Goal: Browse casually

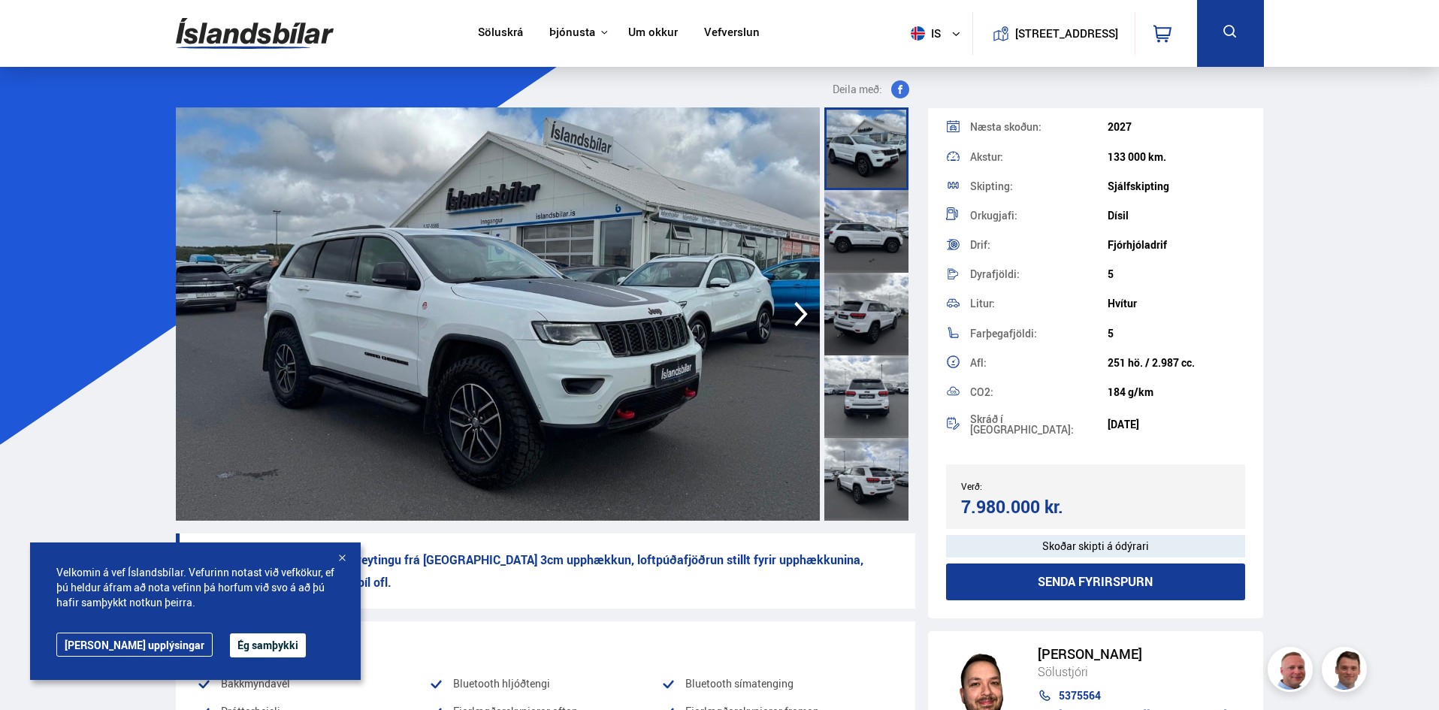
click at [842, 153] on div at bounding box center [866, 148] width 84 height 83
click at [855, 163] on div at bounding box center [866, 148] width 84 height 83
click at [799, 304] on icon "button" at bounding box center [801, 314] width 30 height 36
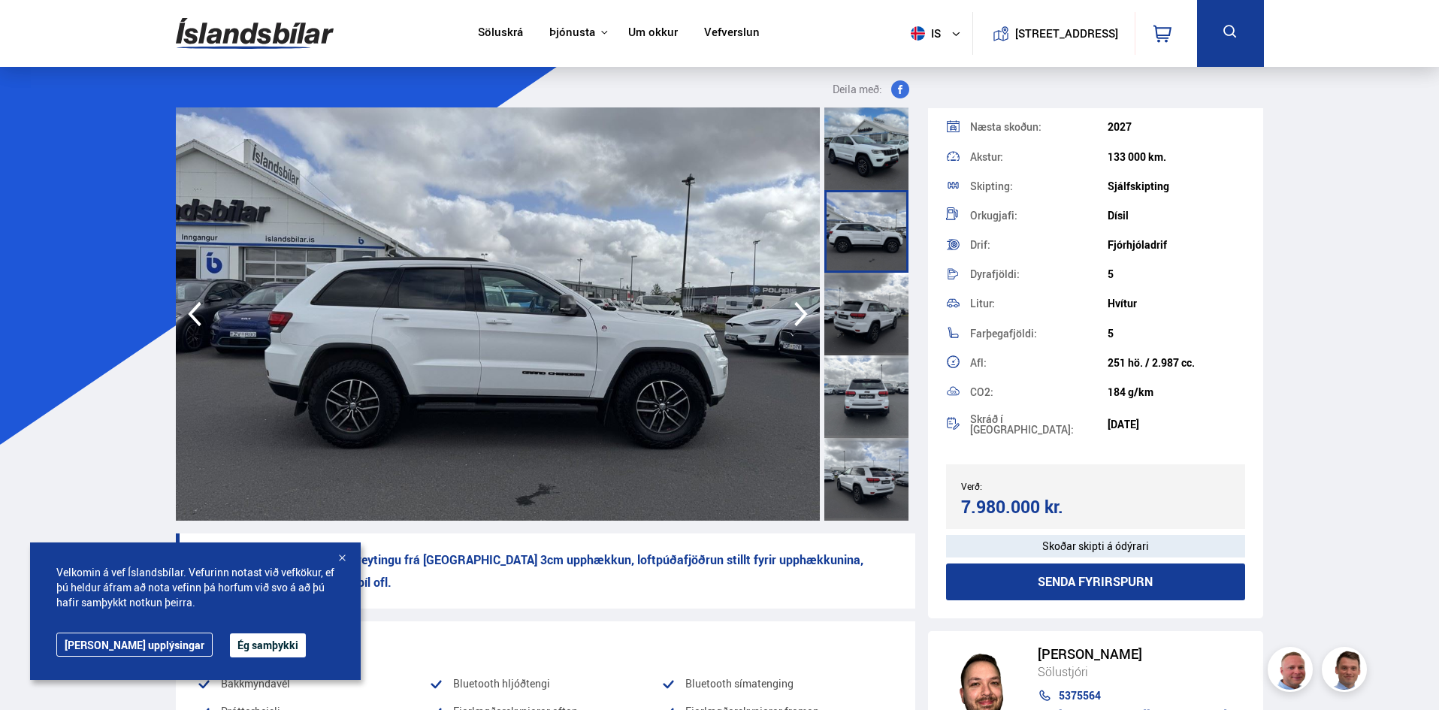
click at [798, 306] on icon "button" at bounding box center [801, 314] width 14 height 25
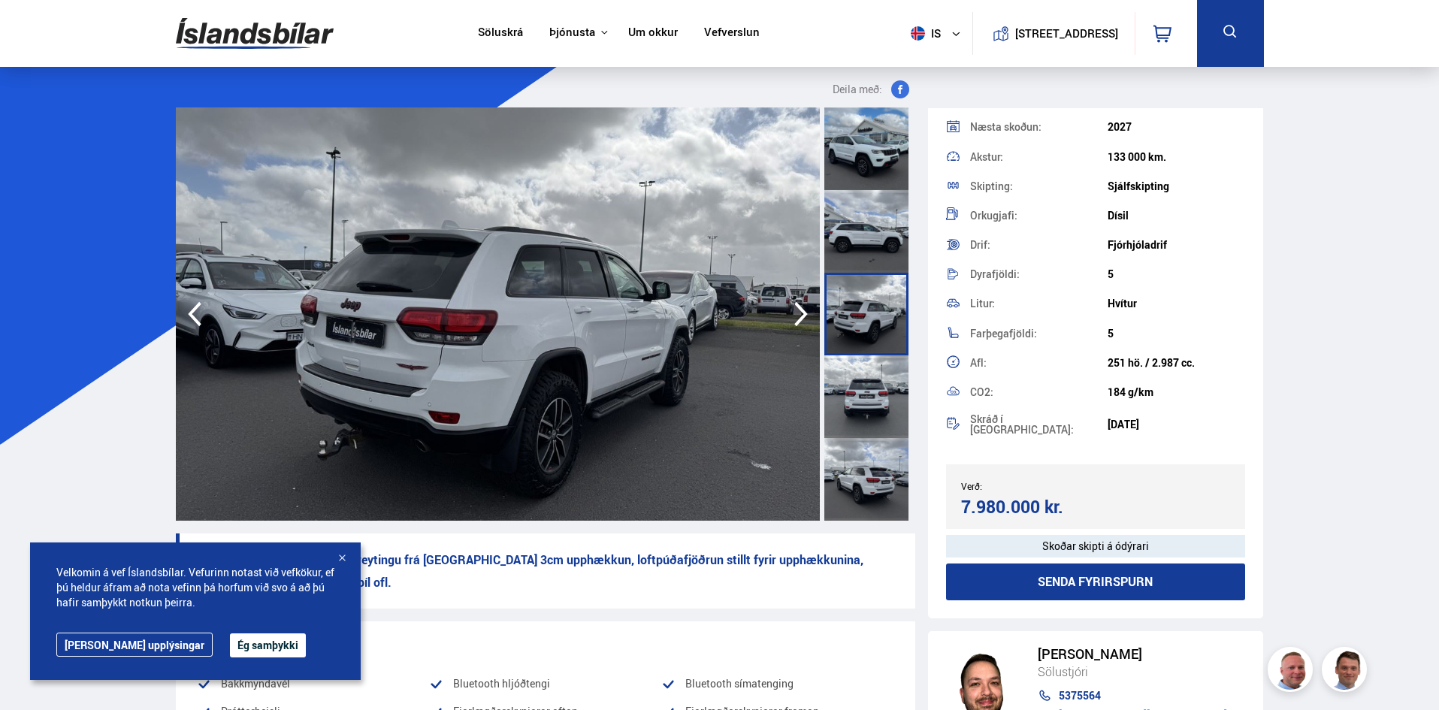
click at [798, 306] on icon "button" at bounding box center [801, 314] width 14 height 25
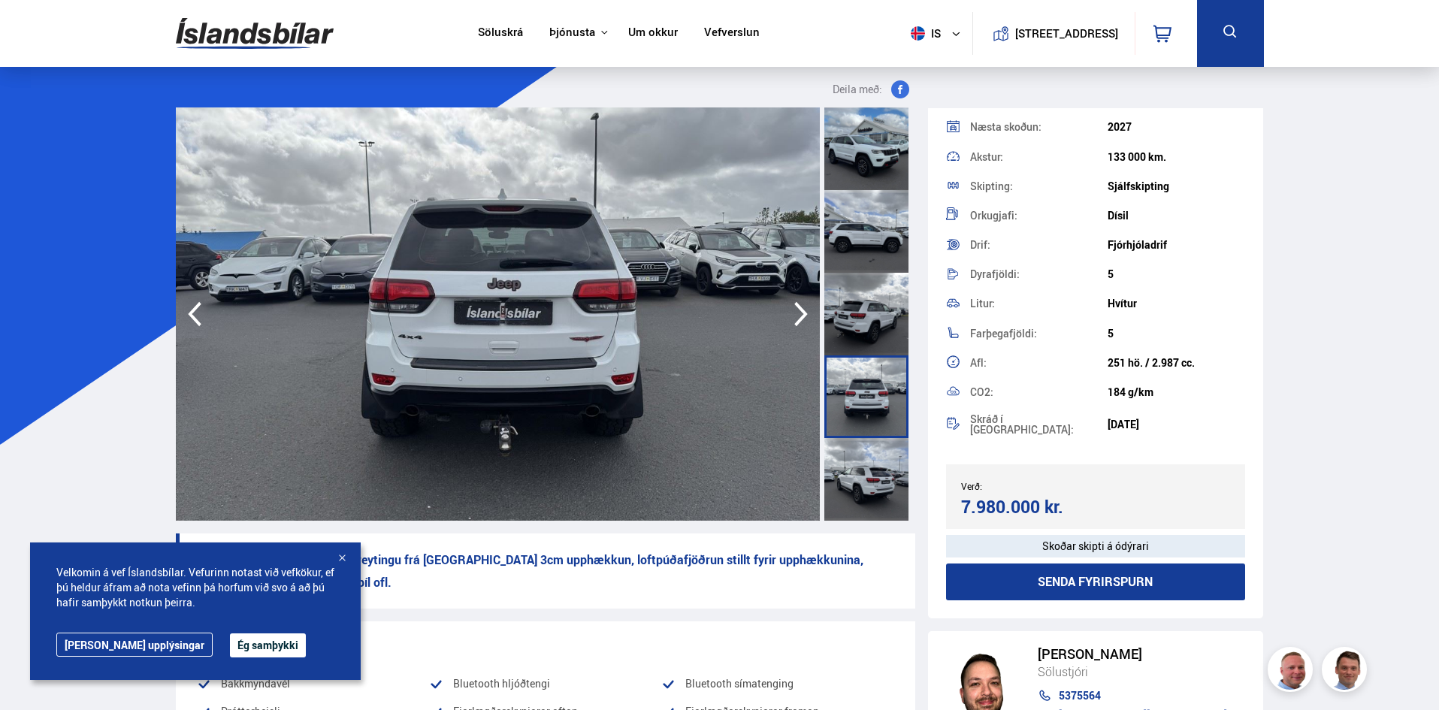
click at [798, 306] on icon "button" at bounding box center [801, 314] width 14 height 25
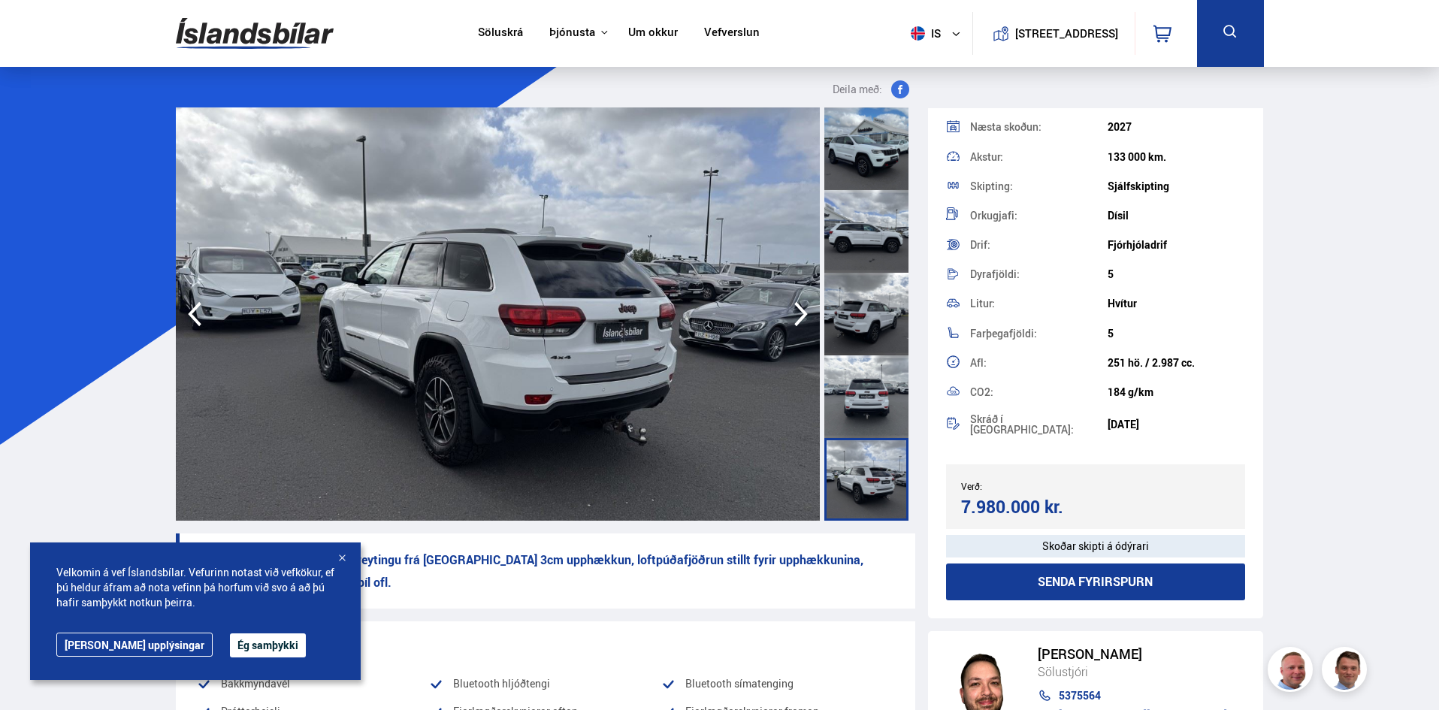
click at [798, 306] on icon "button" at bounding box center [801, 314] width 14 height 25
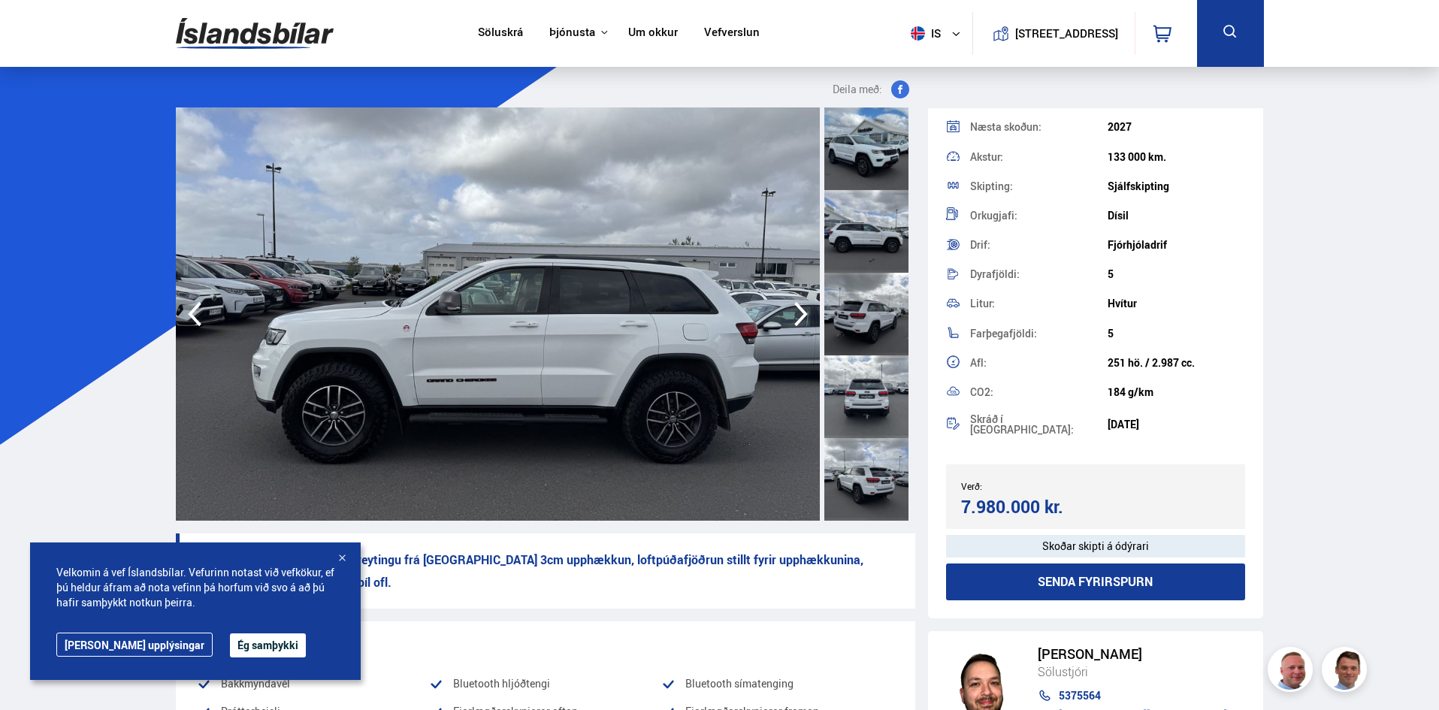
click at [798, 306] on icon "button" at bounding box center [801, 314] width 14 height 25
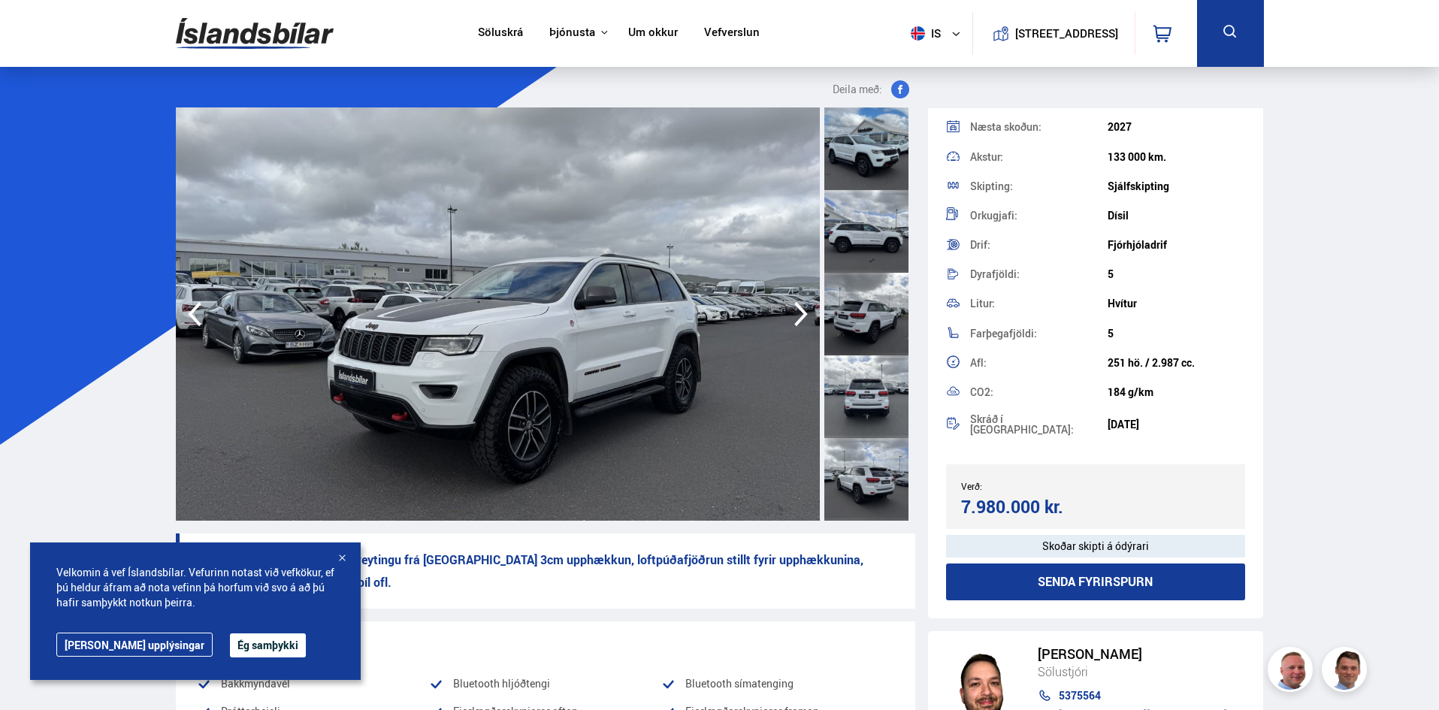
click at [798, 306] on icon "button" at bounding box center [801, 314] width 14 height 25
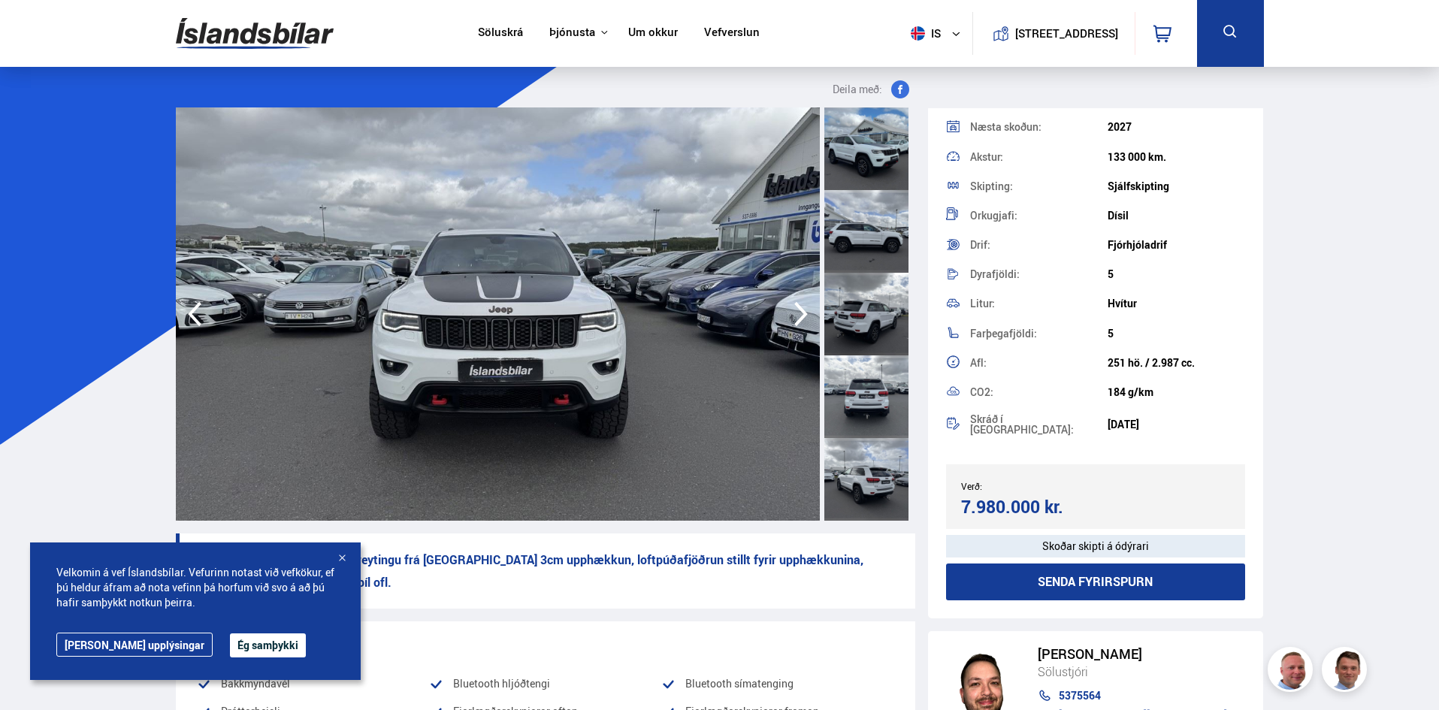
click at [798, 306] on icon "button" at bounding box center [801, 314] width 14 height 25
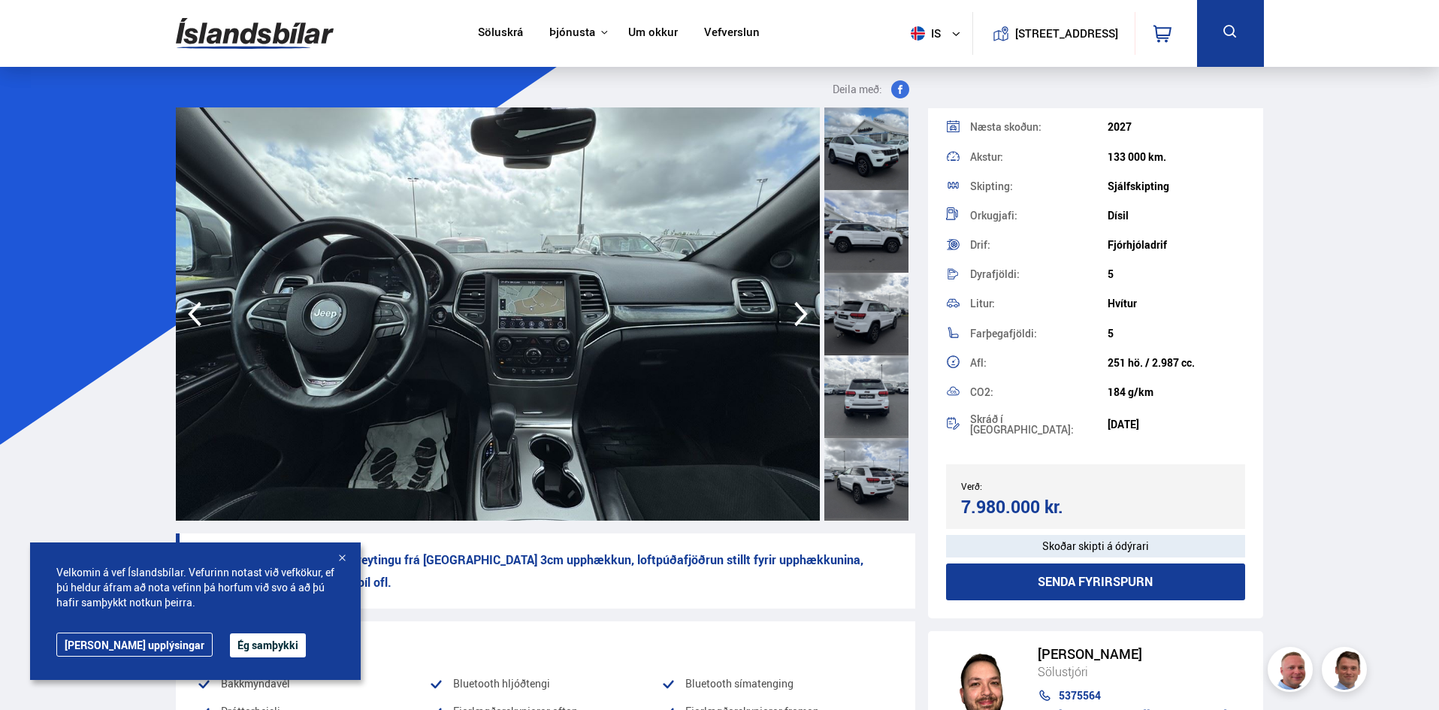
click at [798, 306] on icon "button" at bounding box center [801, 314] width 14 height 25
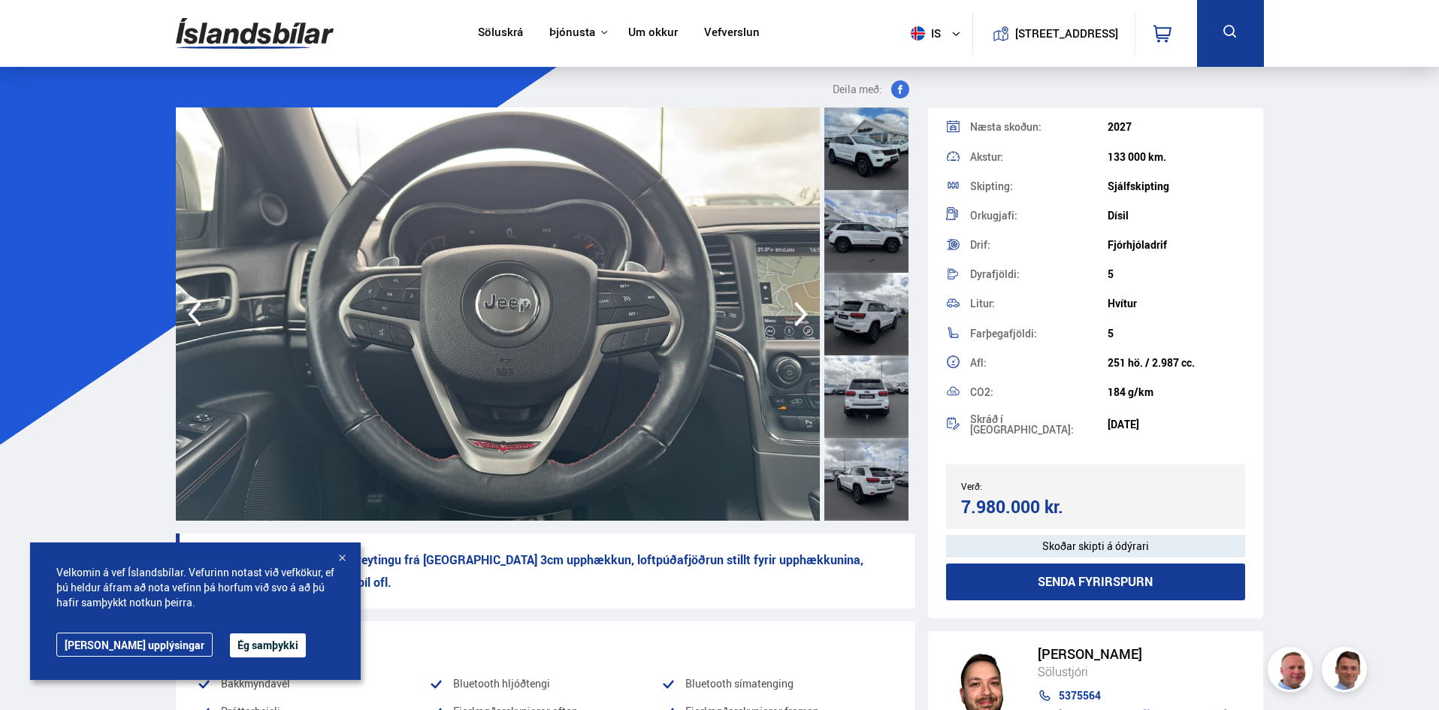
click at [798, 306] on icon "button" at bounding box center [801, 314] width 14 height 25
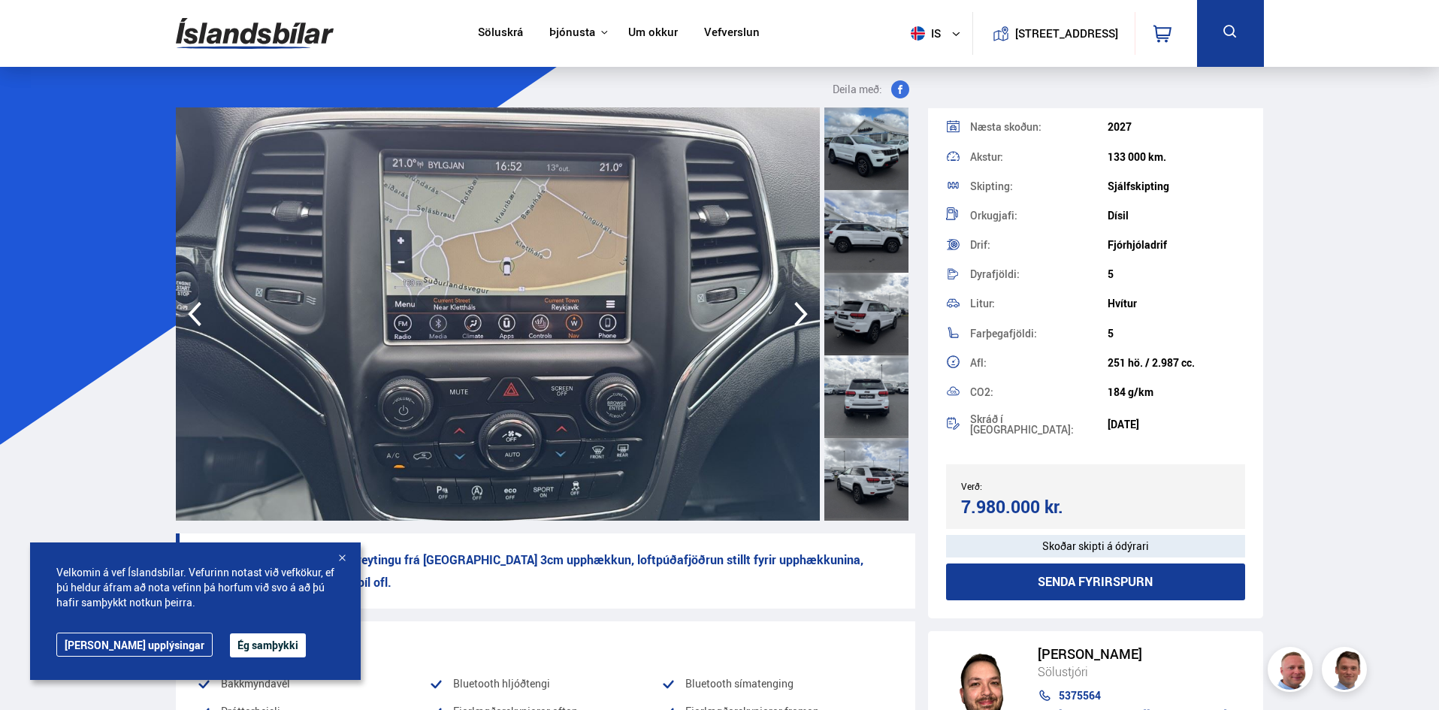
click at [798, 306] on icon "button" at bounding box center [801, 314] width 14 height 25
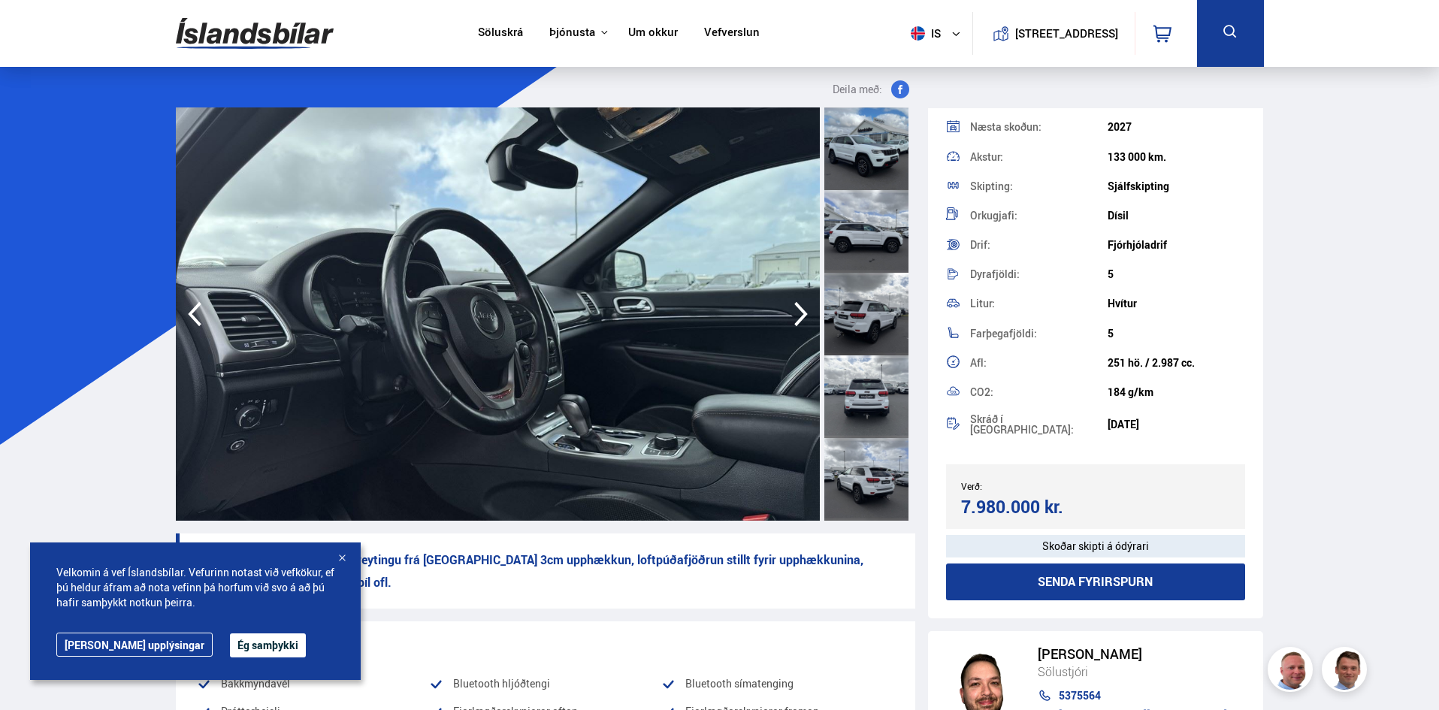
click at [798, 306] on icon "button" at bounding box center [801, 314] width 14 height 25
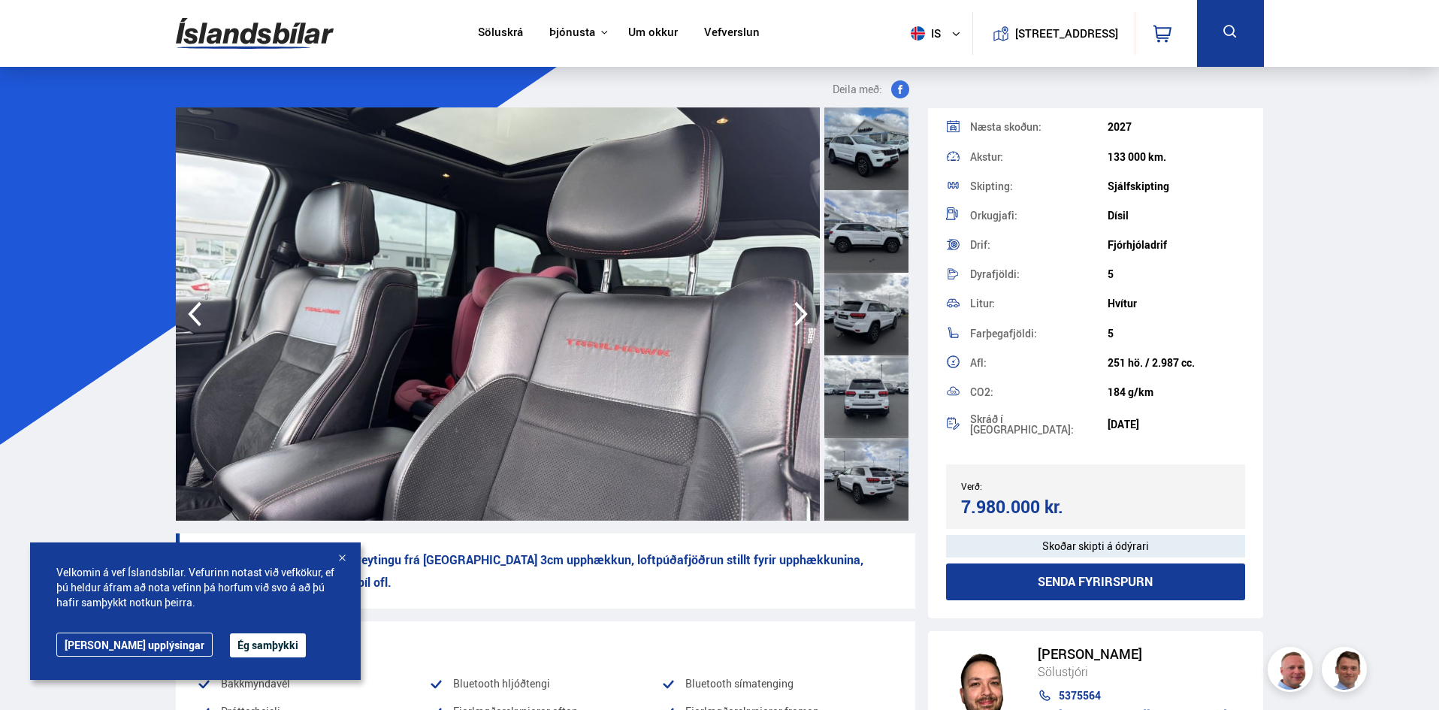
click at [798, 306] on icon "button" at bounding box center [801, 314] width 14 height 25
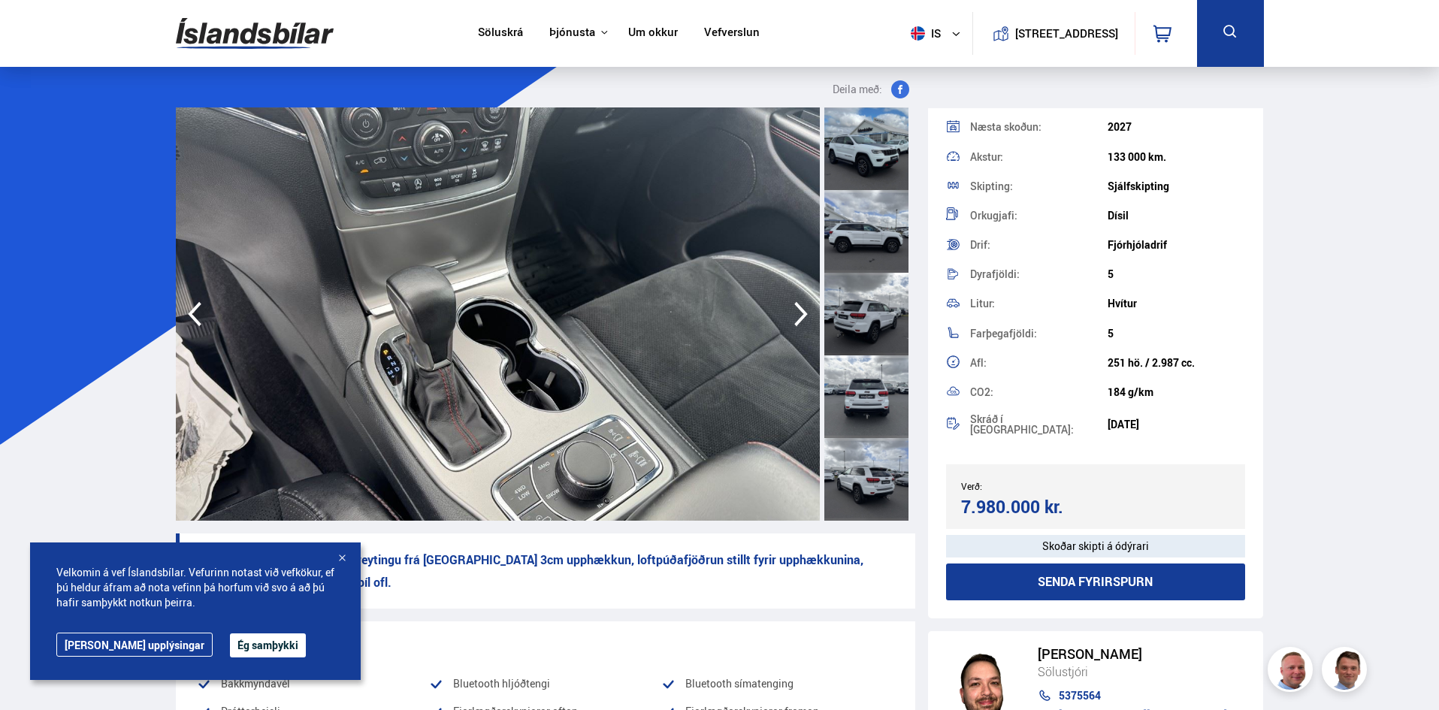
click at [798, 306] on icon "button" at bounding box center [801, 314] width 14 height 25
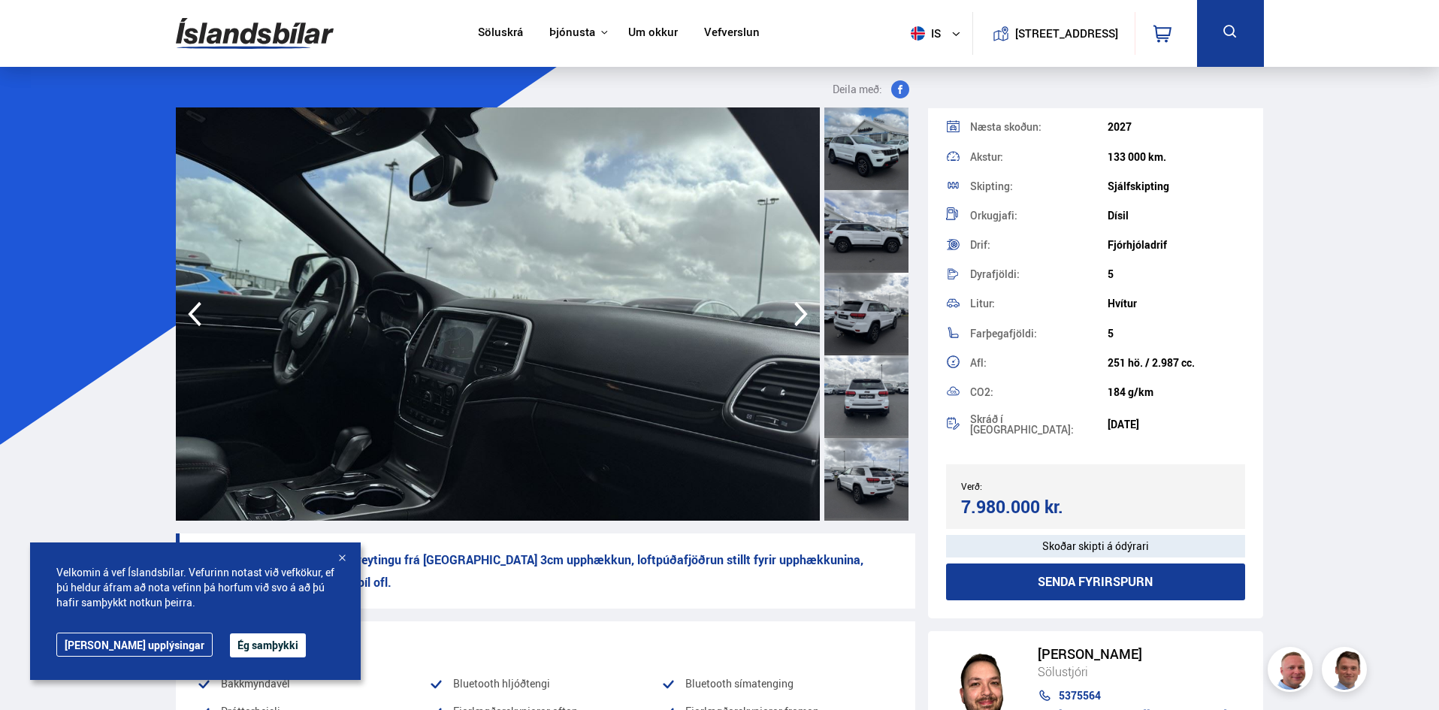
click at [798, 306] on icon "button" at bounding box center [801, 314] width 14 height 25
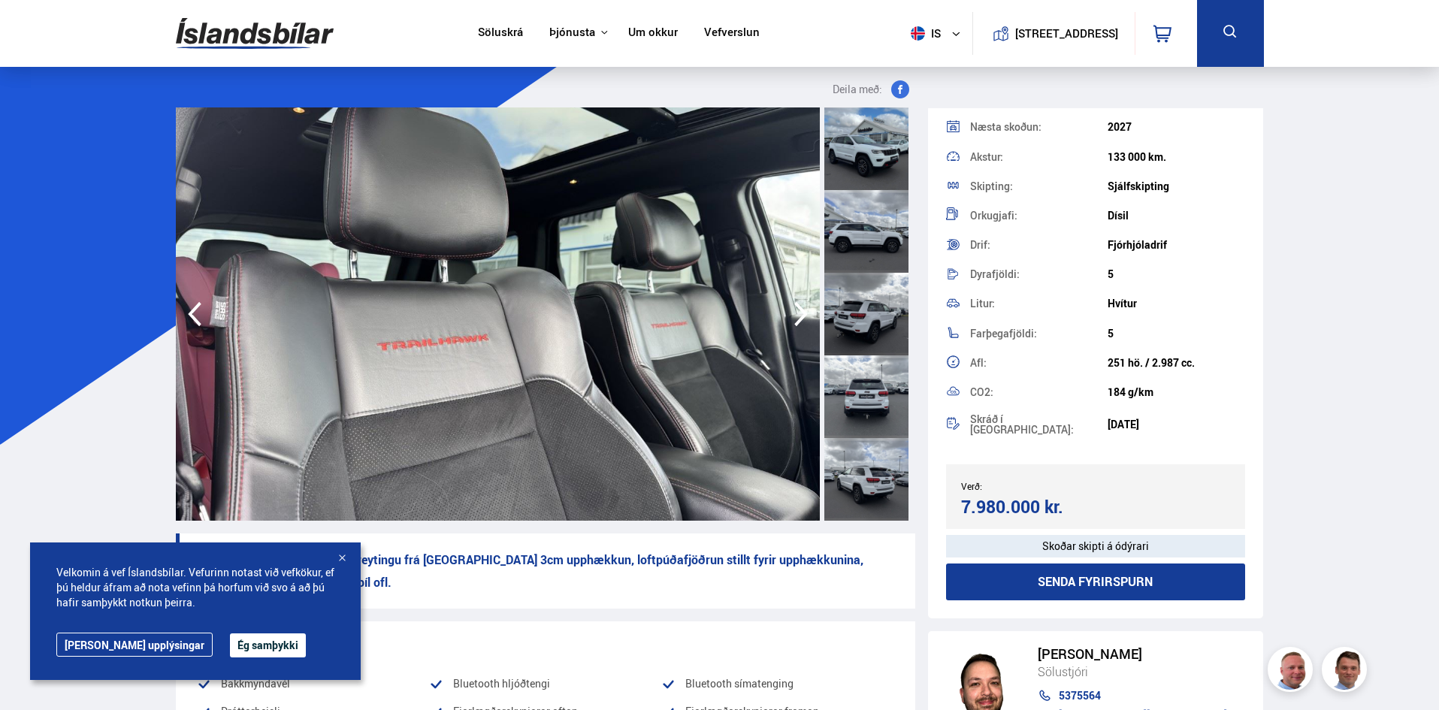
click at [798, 306] on icon "button" at bounding box center [801, 314] width 14 height 25
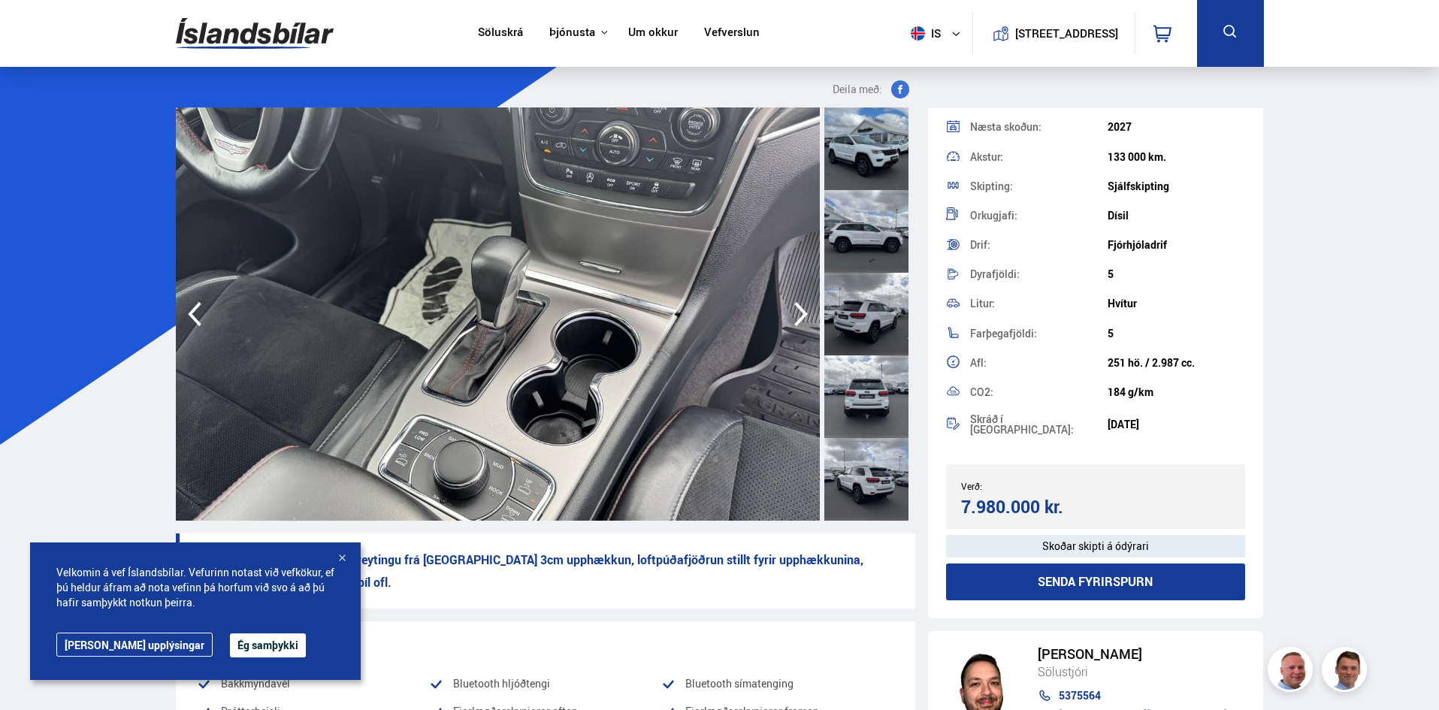
click at [798, 306] on icon "button" at bounding box center [801, 314] width 14 height 25
